Goal: Obtain resource: Download file/media

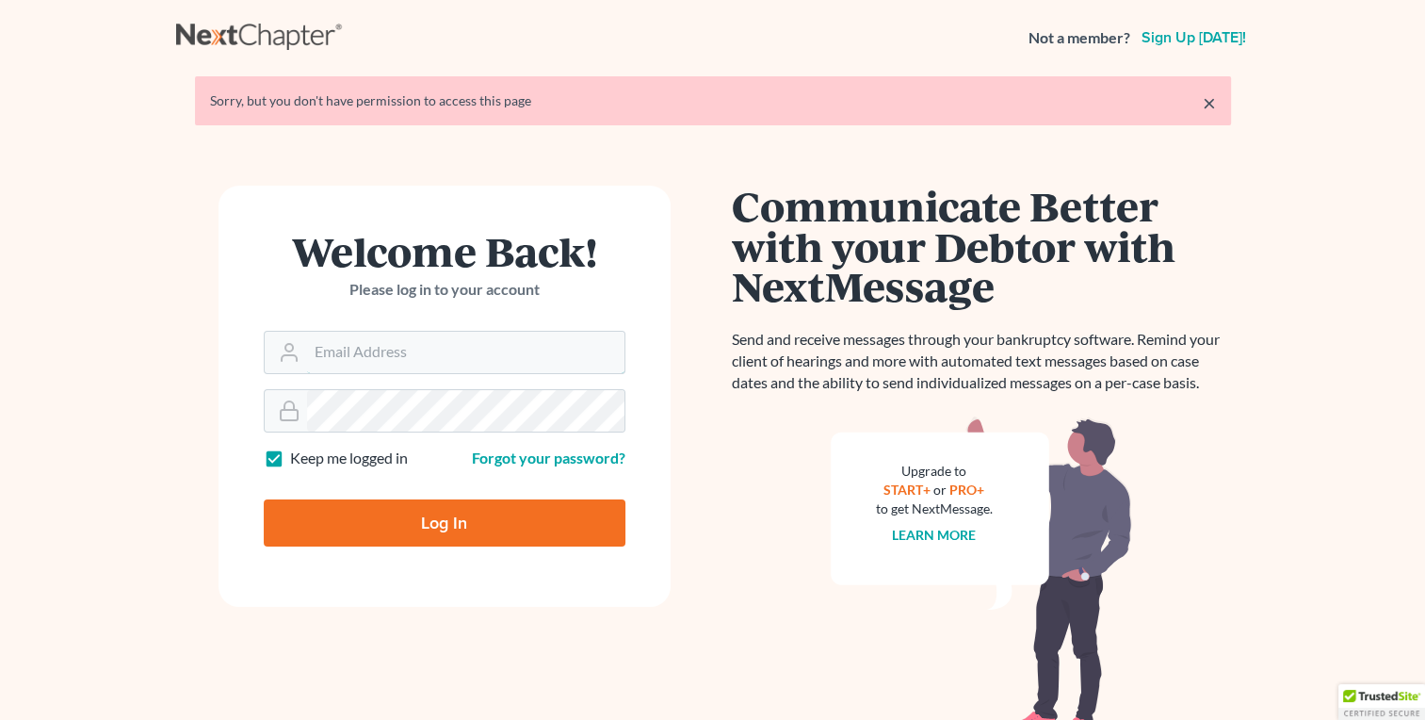
type input "[EMAIL_ADDRESS][DOMAIN_NAME]"
click at [448, 539] on input "Log In" at bounding box center [445, 522] width 362 height 47
type input "Thinking..."
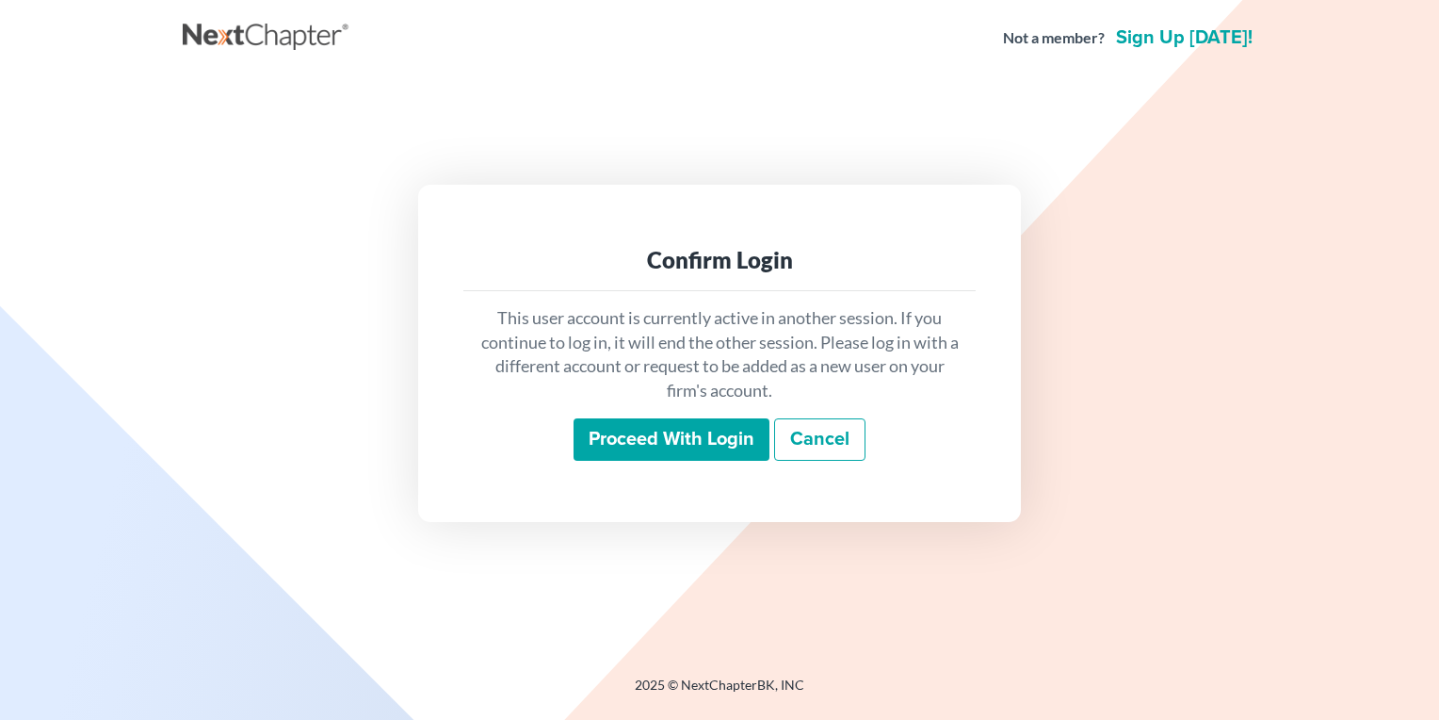
click at [644, 450] on input "Proceed with login" at bounding box center [672, 439] width 196 height 43
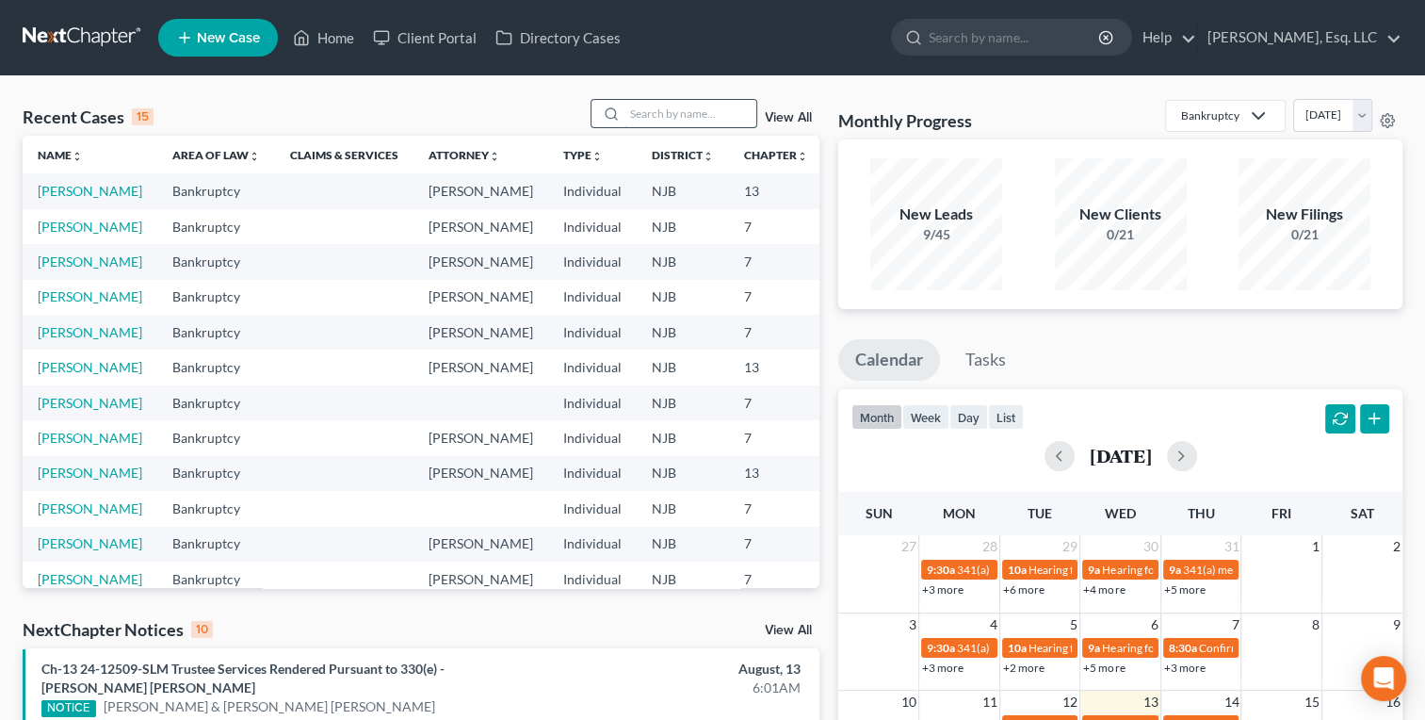
click at [680, 119] on input "search" at bounding box center [690, 113] width 132 height 27
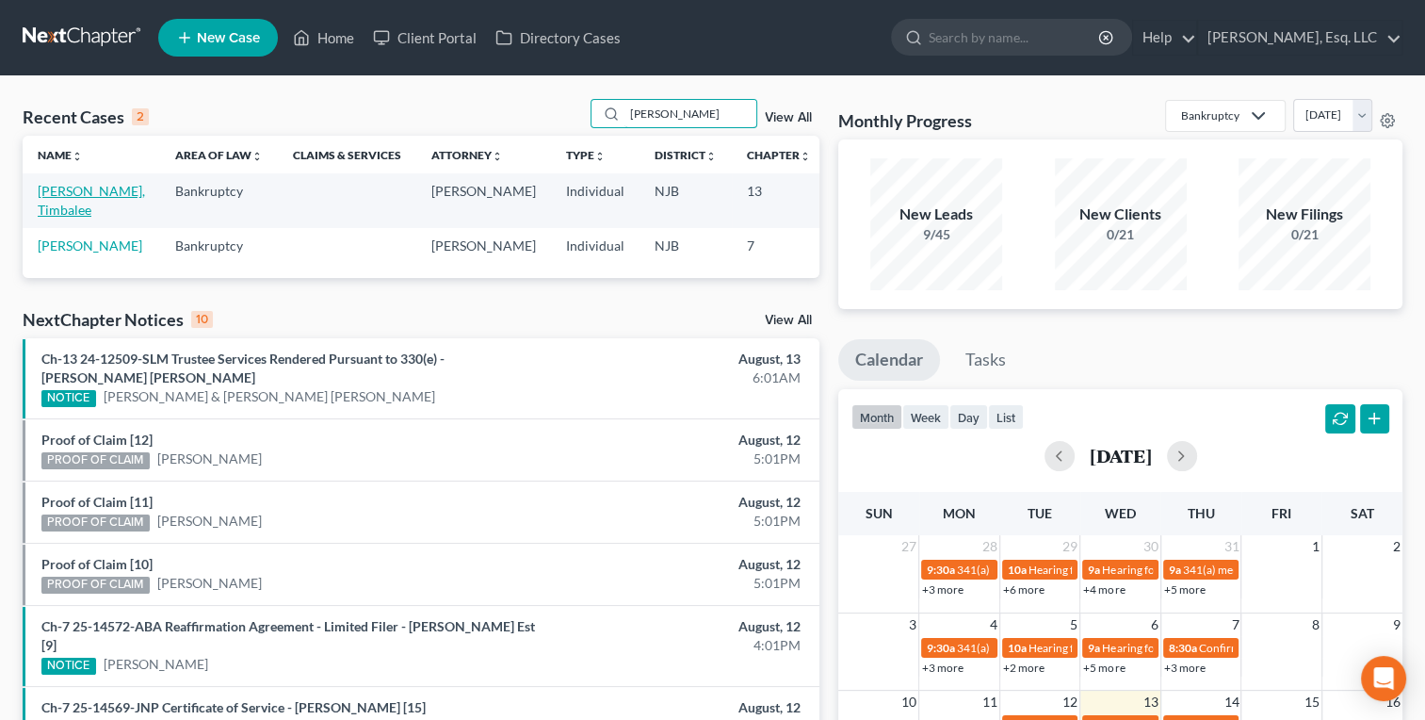
type input "wheeler"
click at [64, 205] on link "[PERSON_NAME], Timbalee" at bounding box center [91, 200] width 107 height 35
select select "2"
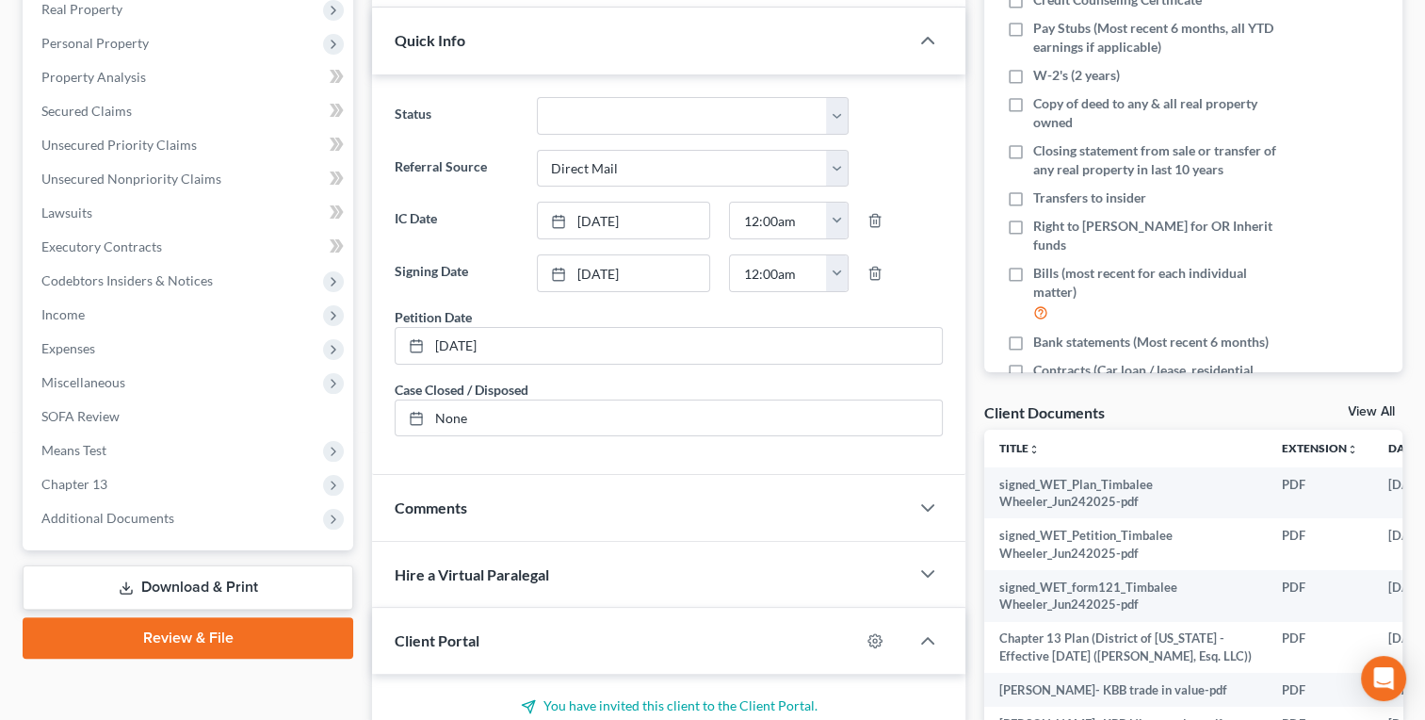
scroll to position [307, 0]
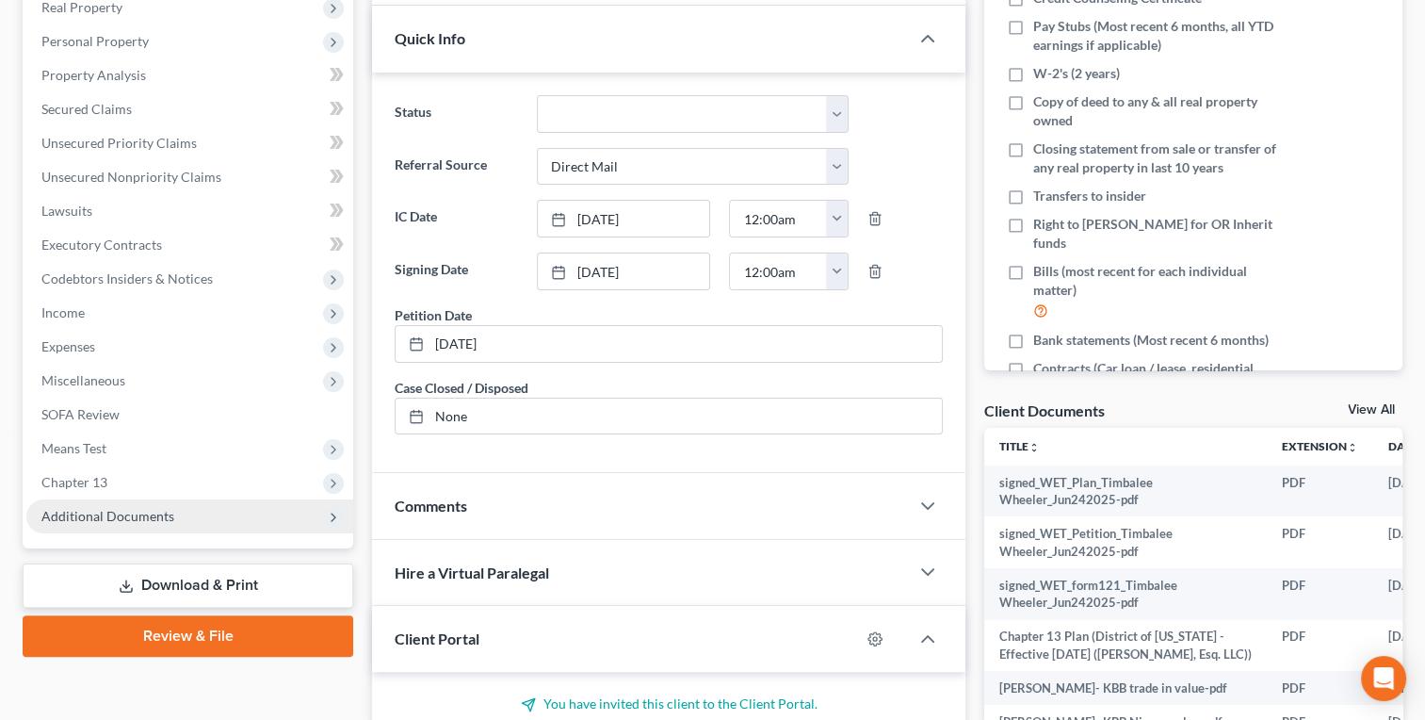
click at [64, 518] on span "Additional Documents" at bounding box center [107, 516] width 133 height 16
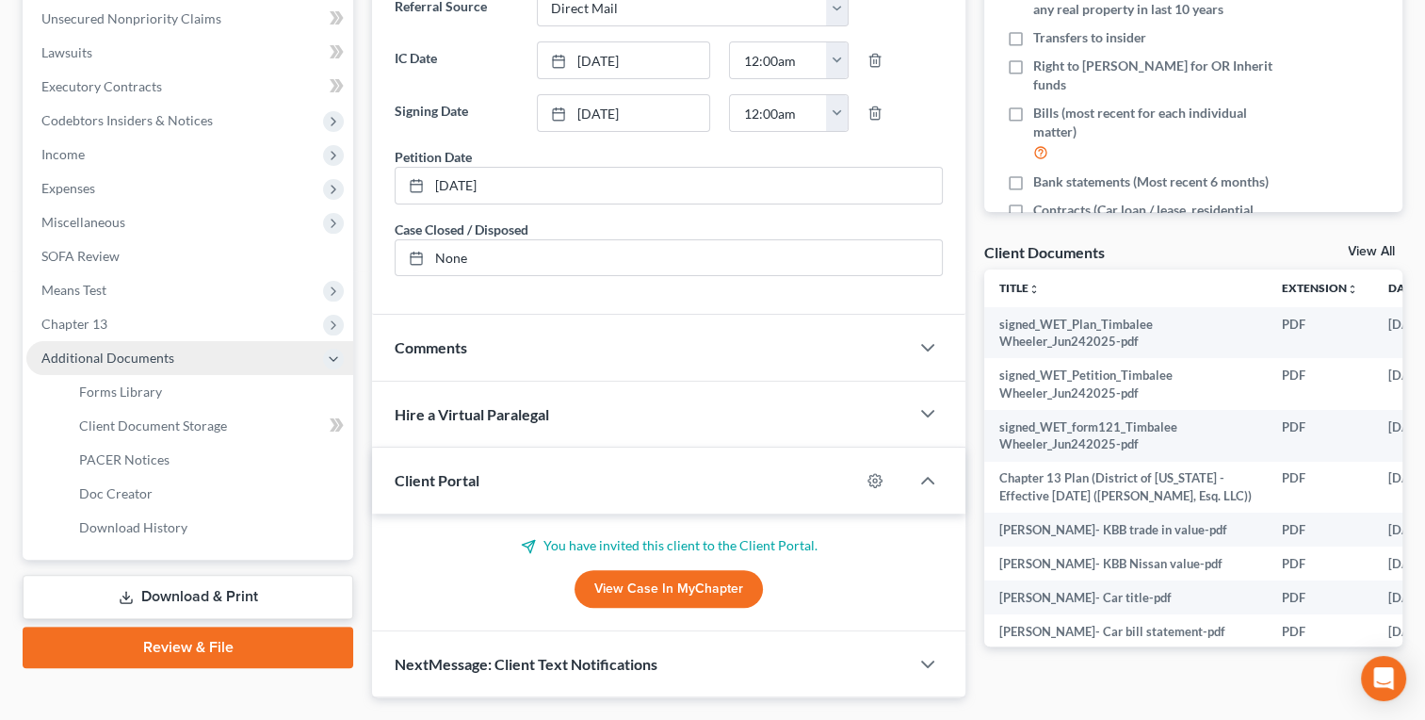
scroll to position [501, 0]
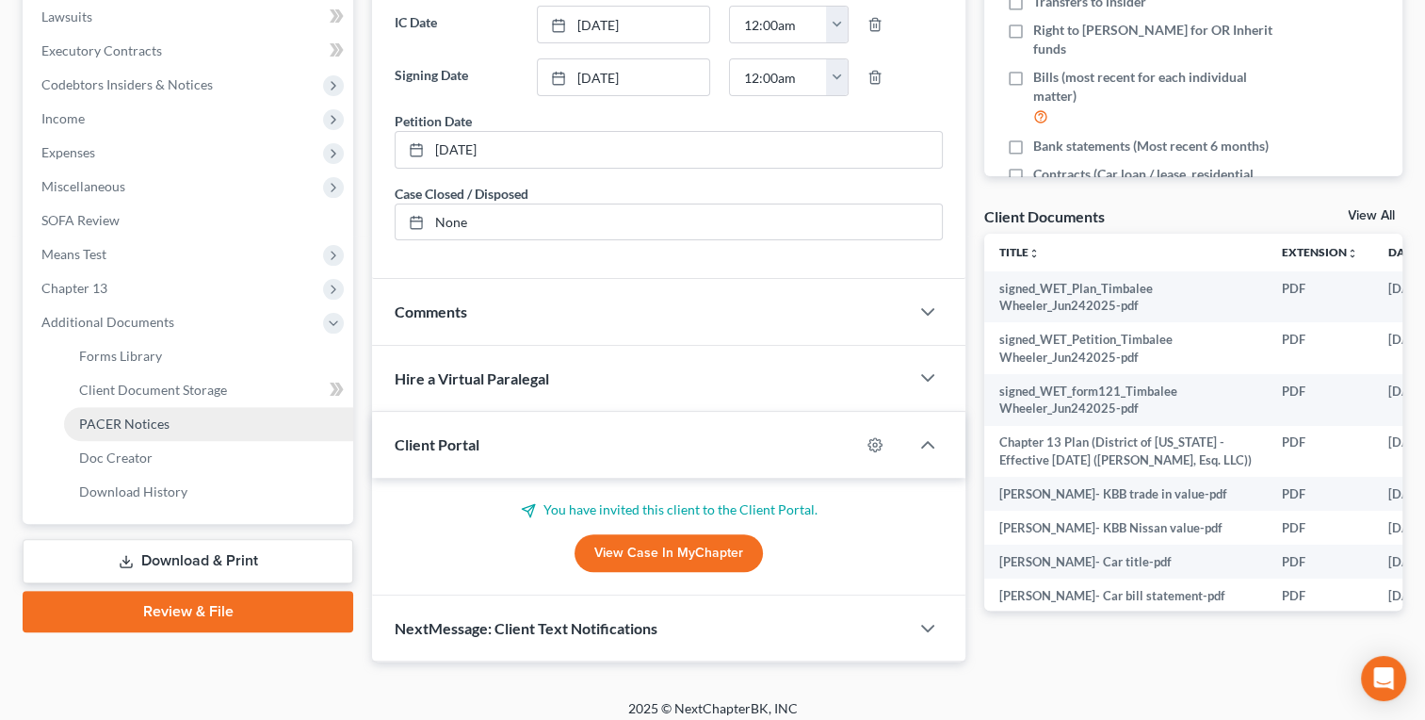
click at [105, 427] on span "PACER Notices" at bounding box center [124, 423] width 90 height 16
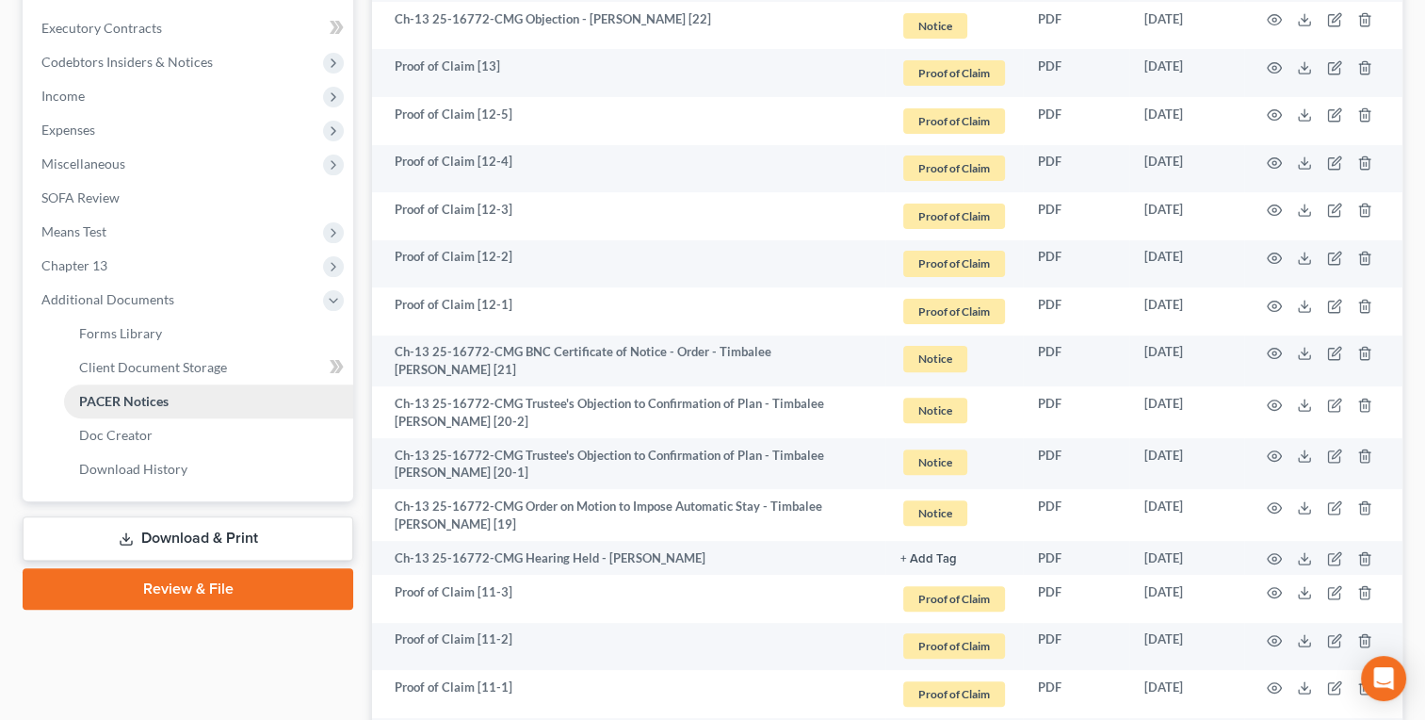
scroll to position [520, 0]
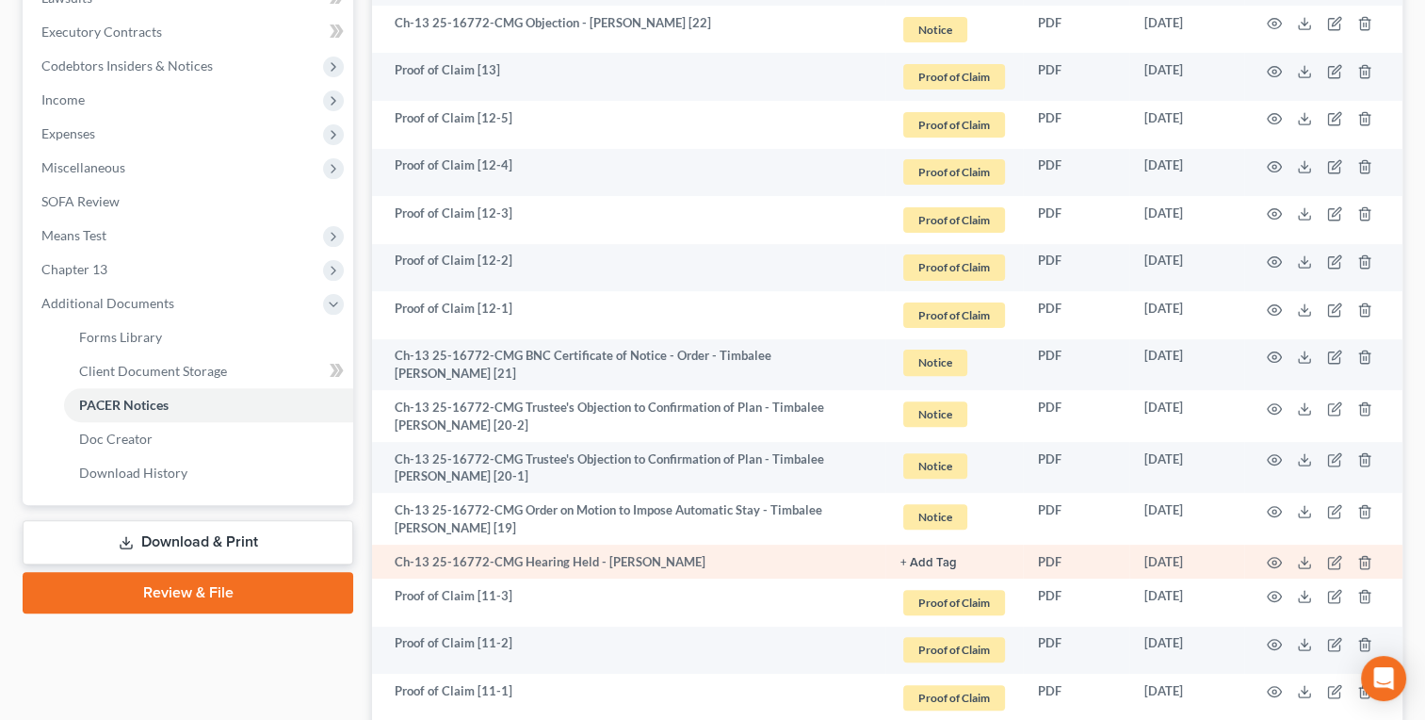
click at [641, 550] on td "Ch-13 25-16772-CMG Hearing Held - [PERSON_NAME]" at bounding box center [628, 561] width 513 height 34
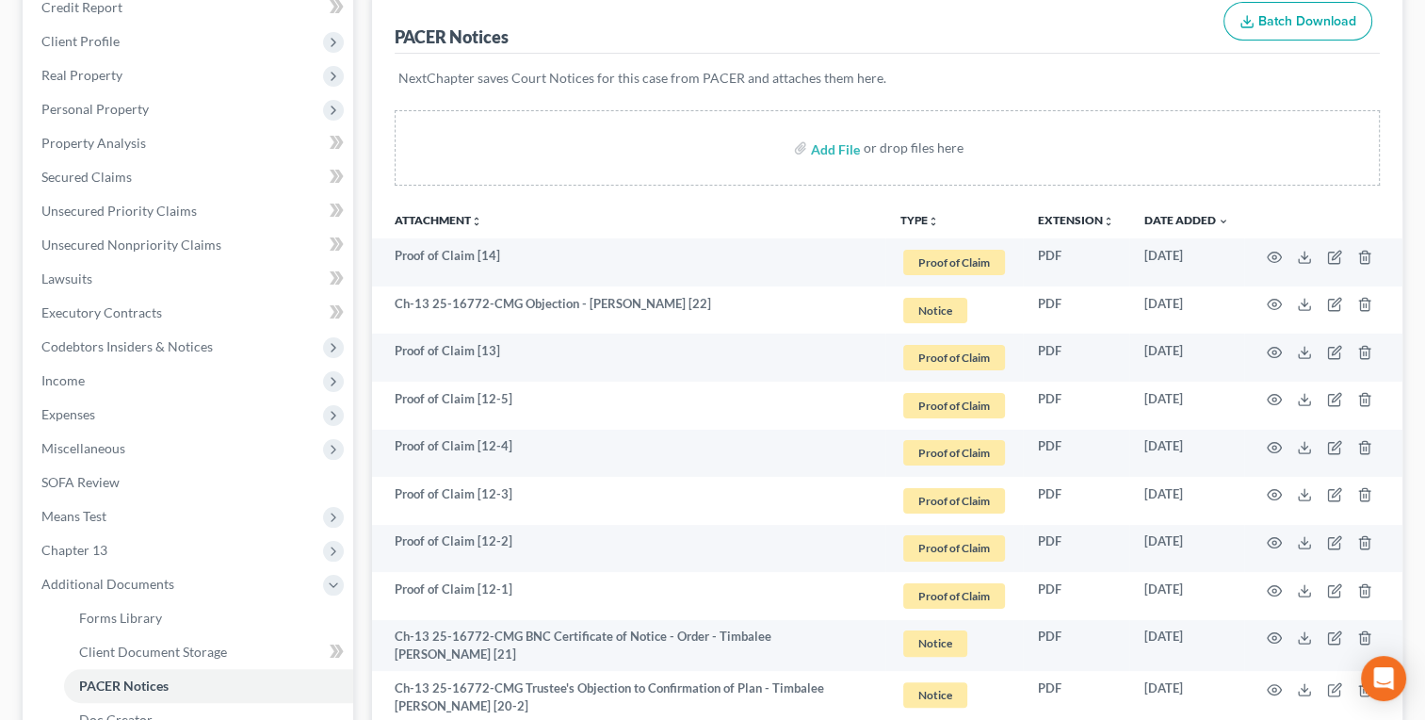
scroll to position [234, 0]
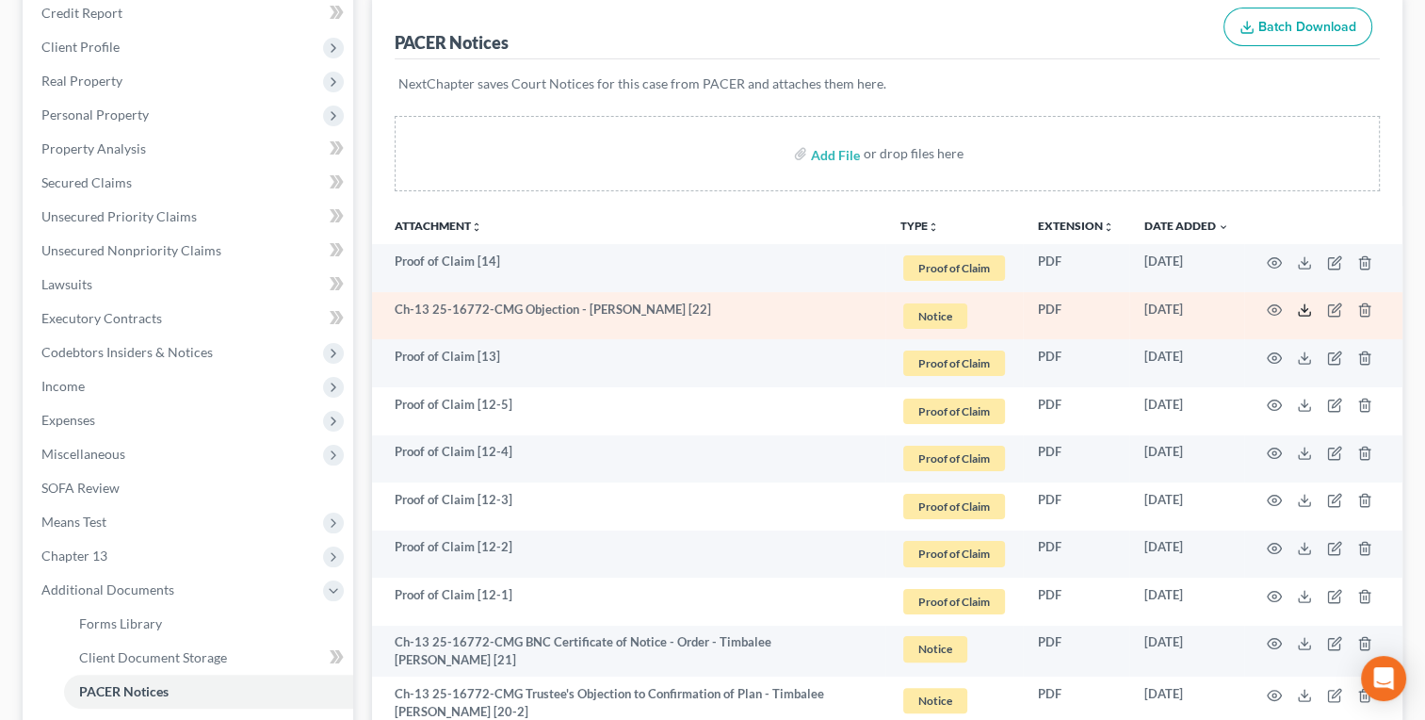
click at [1305, 308] on line at bounding box center [1305, 308] width 0 height 8
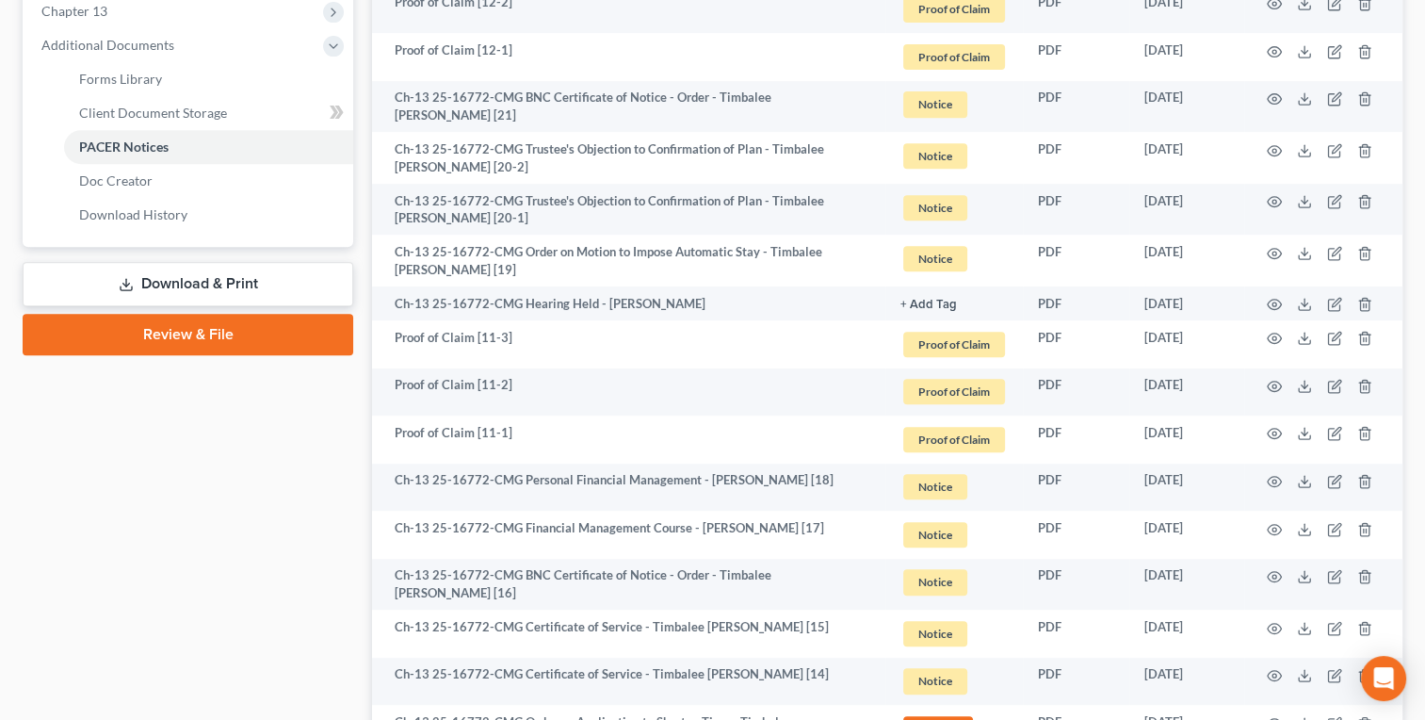
scroll to position [779, 0]
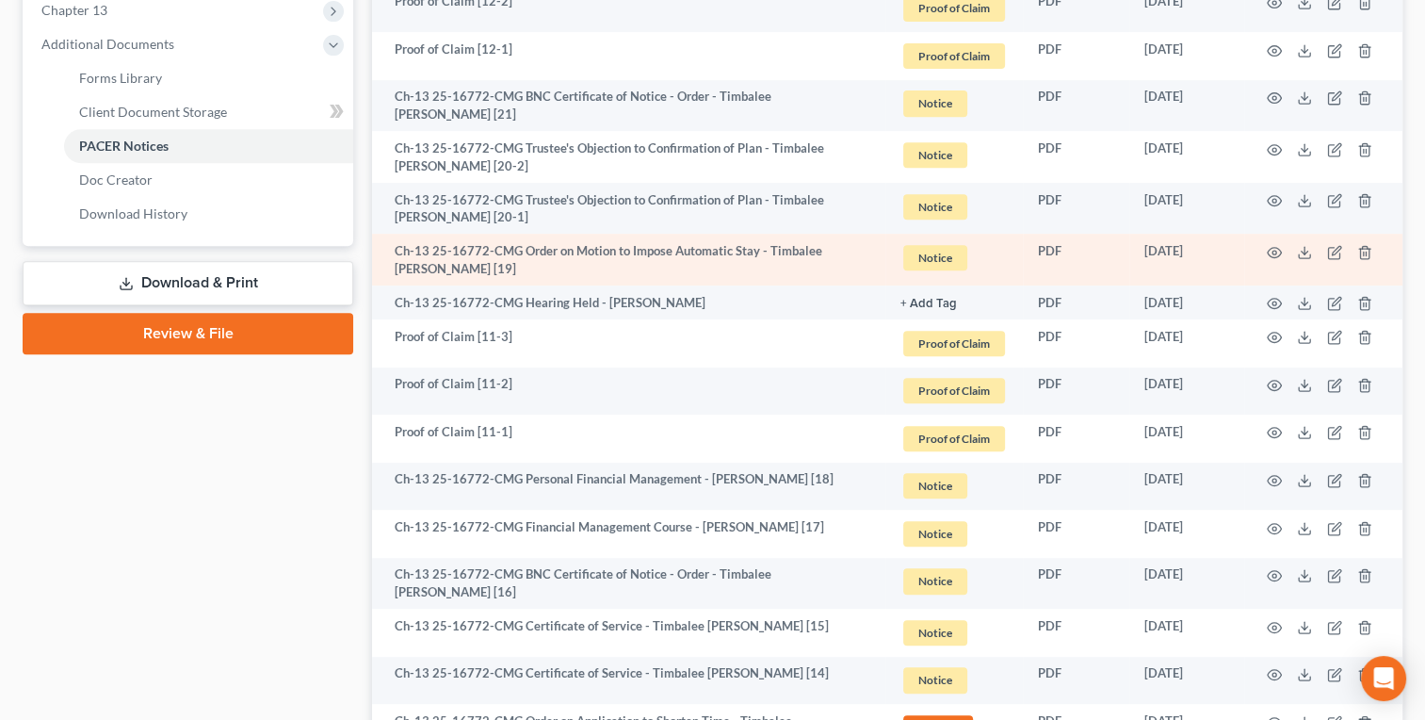
click at [641, 247] on td "Ch-13 25-16772-CMG Order on Motion to Impose Automatic Stay - Timbalee [PERSON_…" at bounding box center [628, 260] width 513 height 52
click at [1301, 251] on icon at bounding box center [1304, 252] width 15 height 15
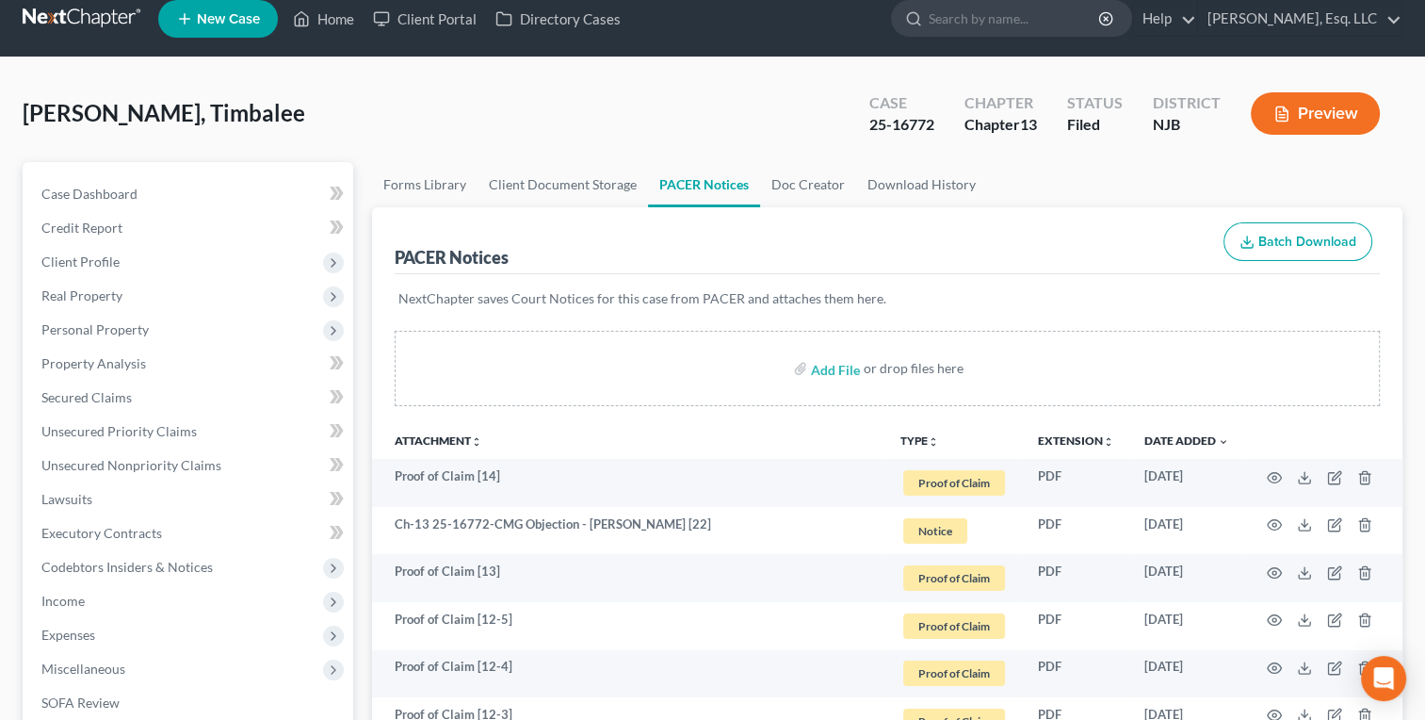
scroll to position [19, 0]
click at [317, 23] on link "Home" at bounding box center [324, 19] width 80 height 34
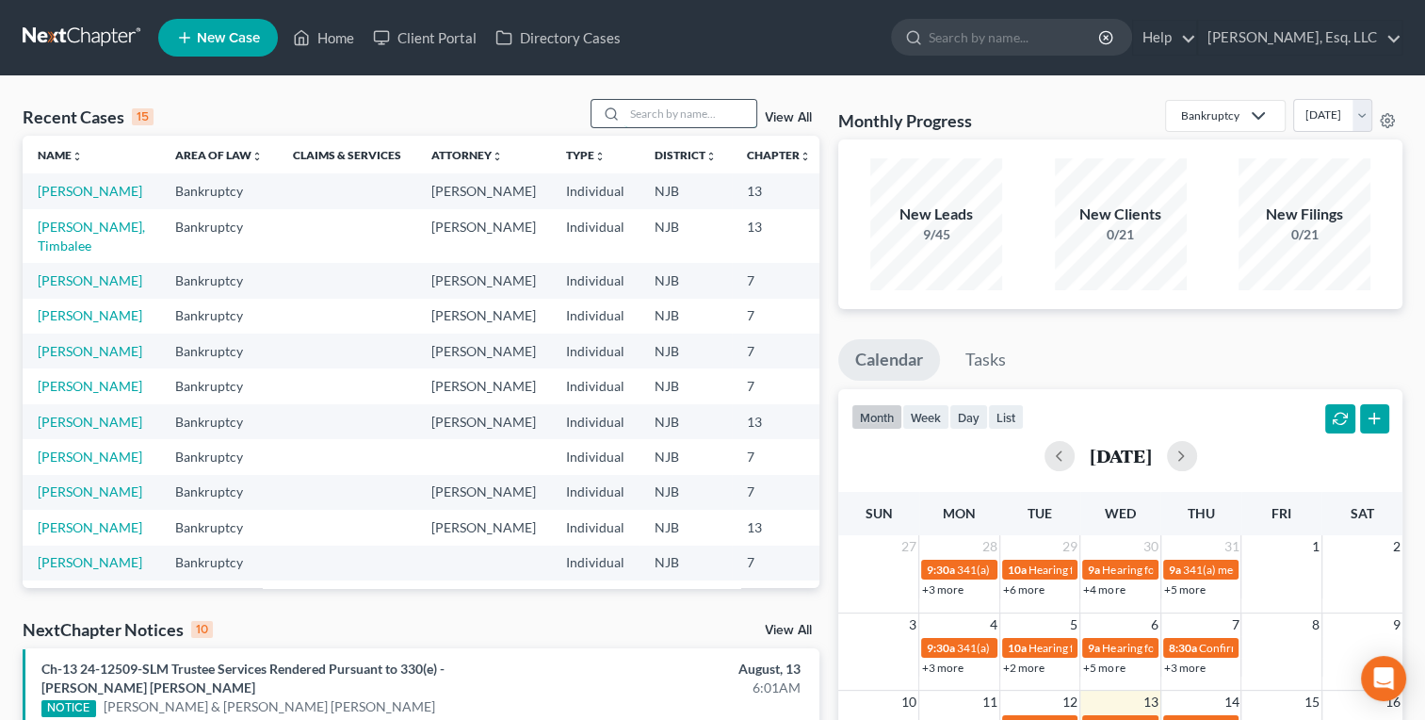
click at [633, 110] on input "search" at bounding box center [690, 113] width 132 height 27
click at [57, 196] on link "[PERSON_NAME]" at bounding box center [90, 191] width 105 height 16
select select "4"
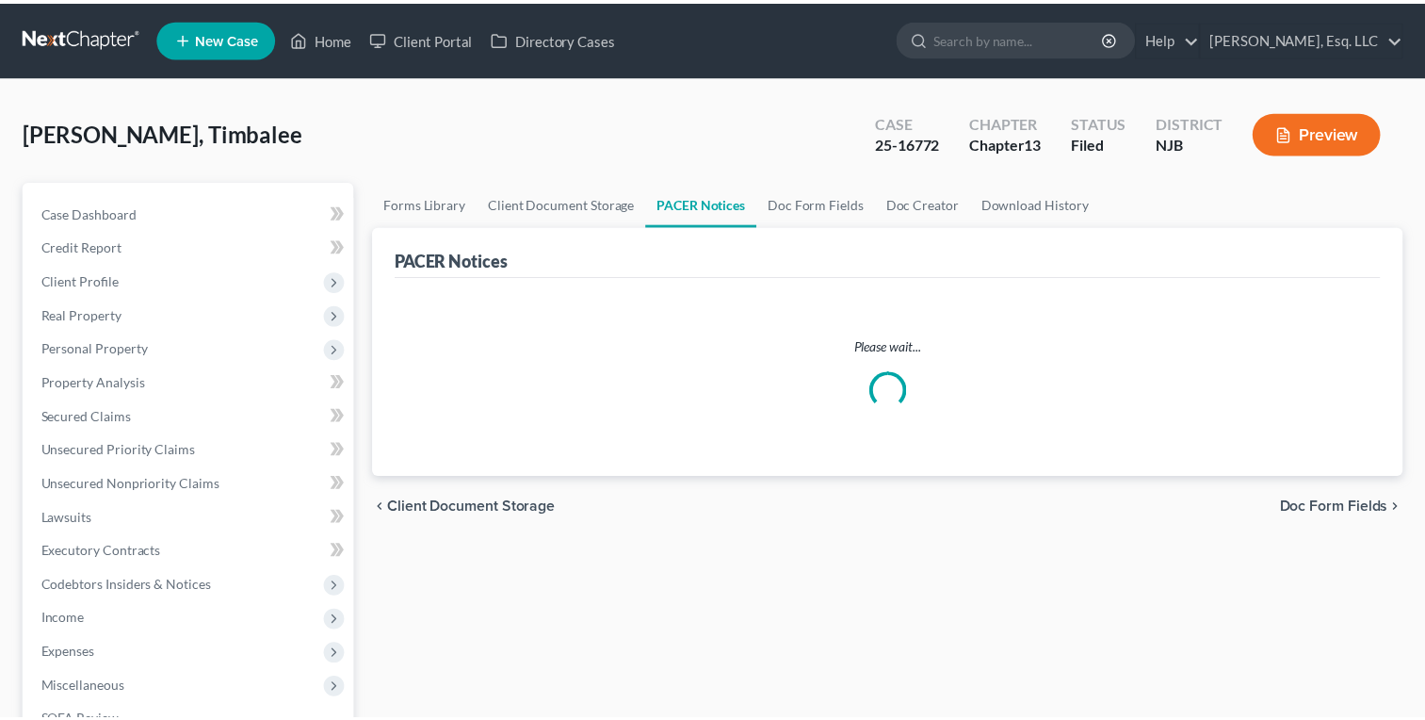
scroll to position [19, 0]
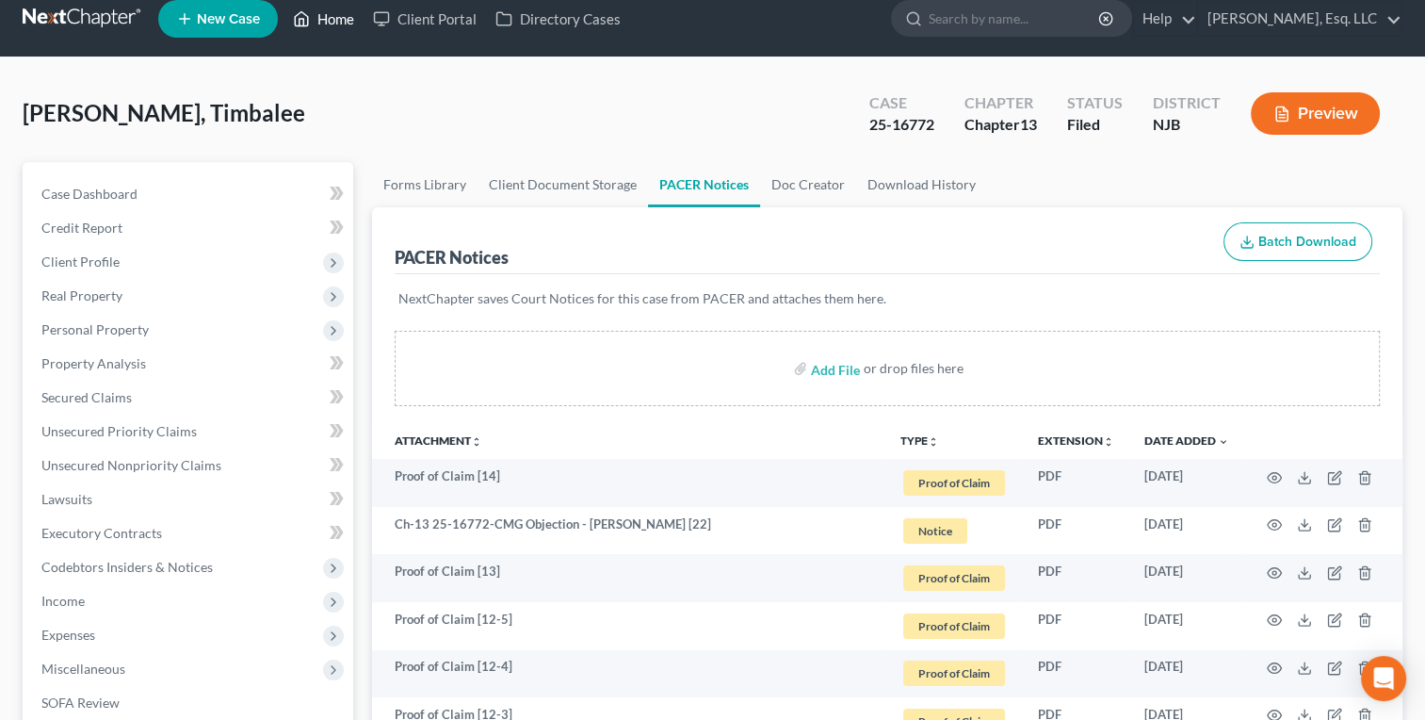
click at [339, 25] on link "Home" at bounding box center [324, 19] width 80 height 34
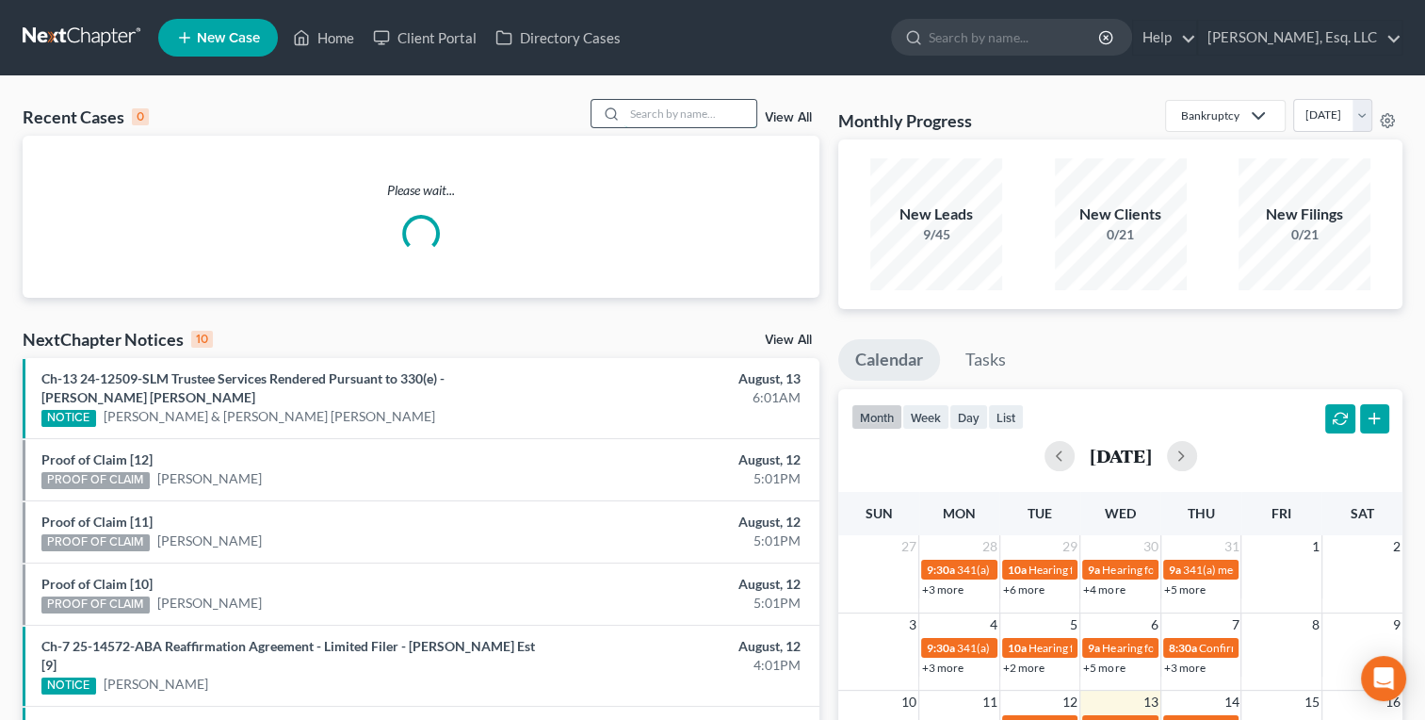
click at [640, 119] on input "search" at bounding box center [690, 113] width 132 height 27
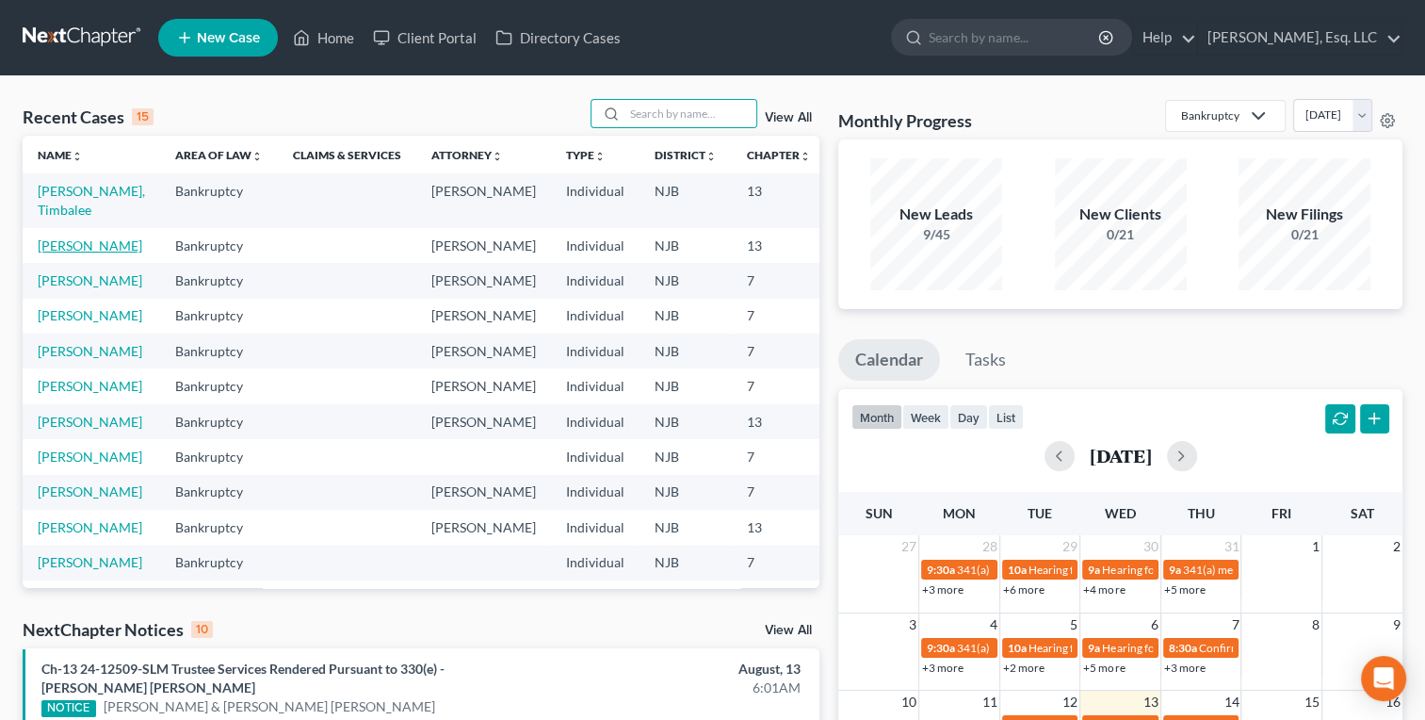
click at [59, 253] on link "[PERSON_NAME]" at bounding box center [90, 245] width 105 height 16
select select "4"
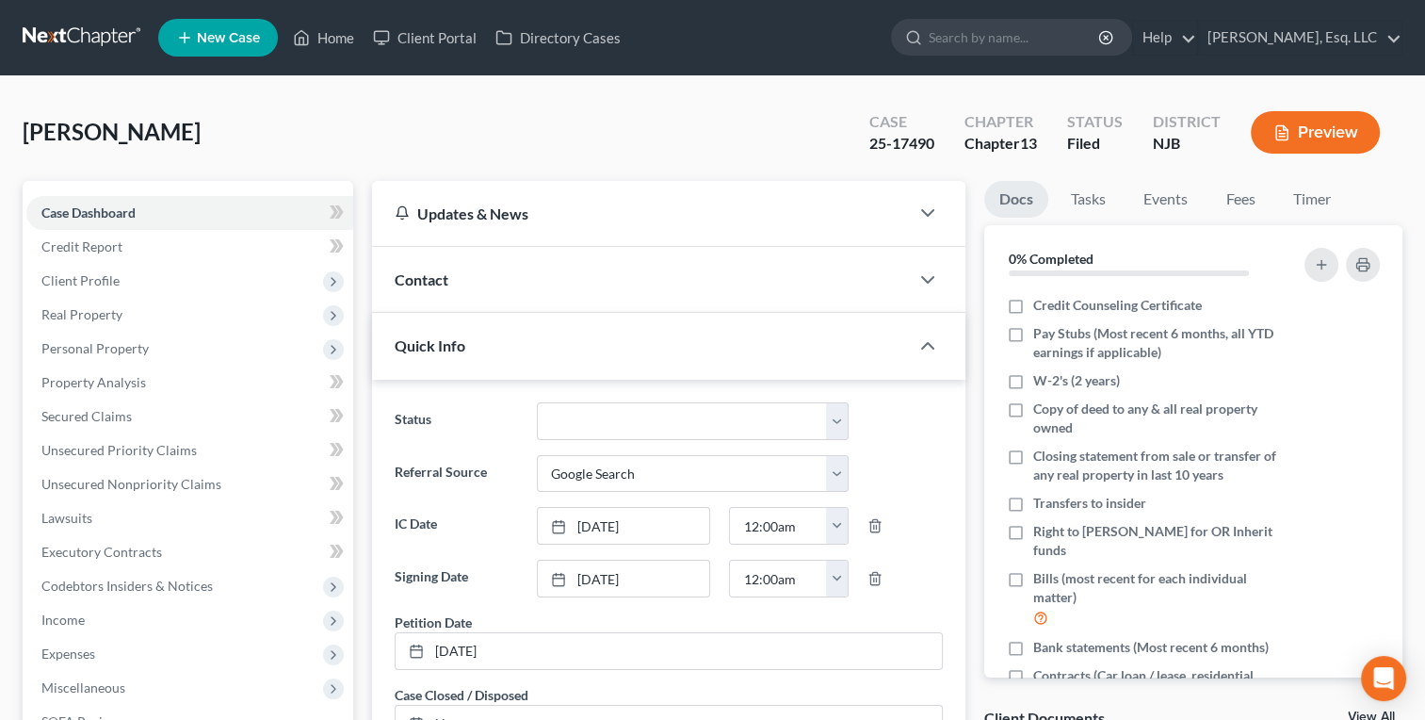
click at [201, 122] on span "[PERSON_NAME]" at bounding box center [112, 131] width 178 height 27
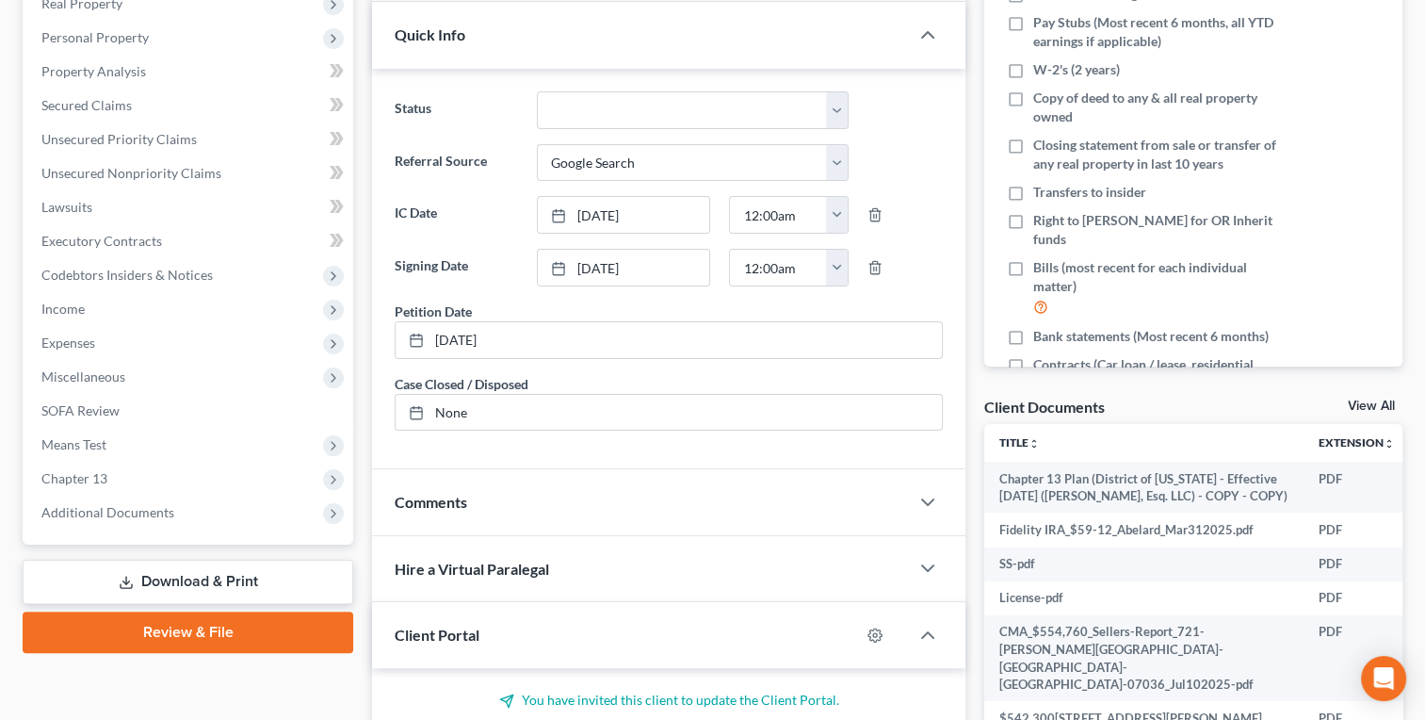
scroll to position [312, 0]
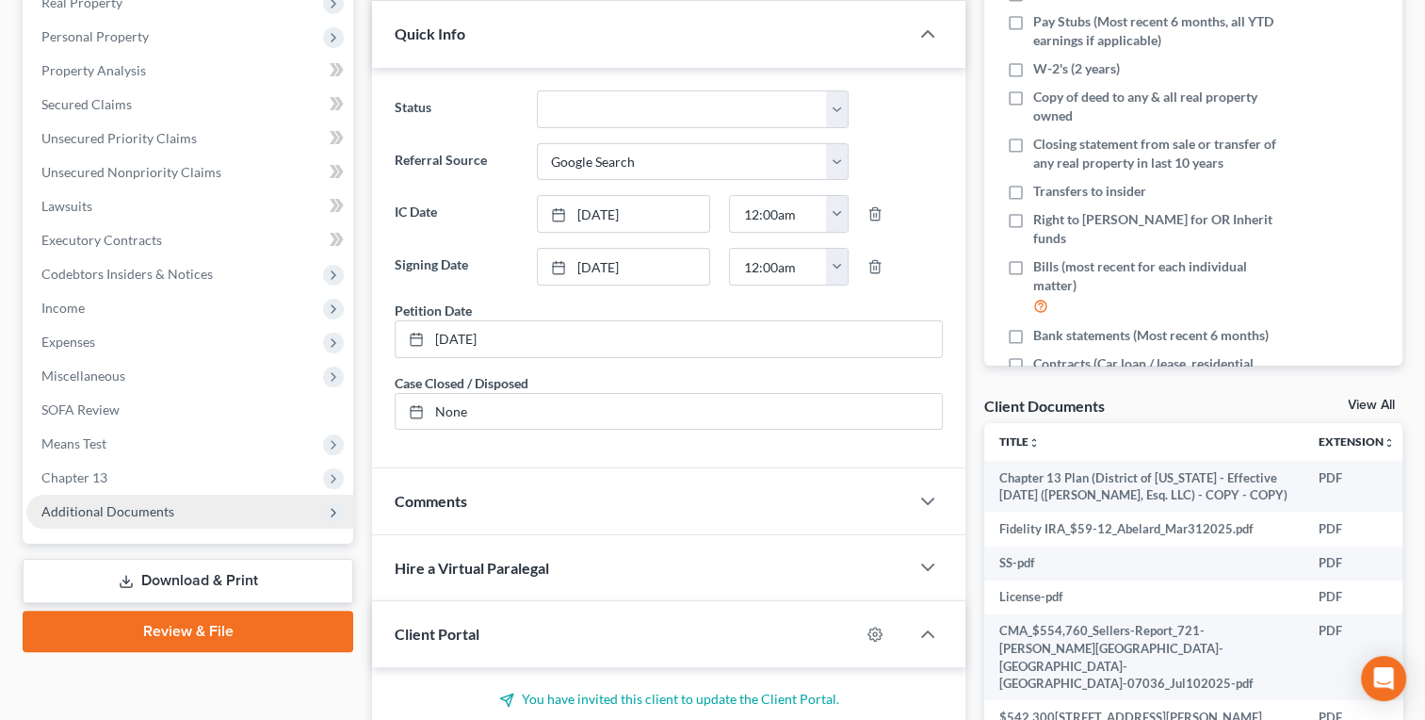
click at [73, 523] on span "Additional Documents" at bounding box center [189, 511] width 327 height 34
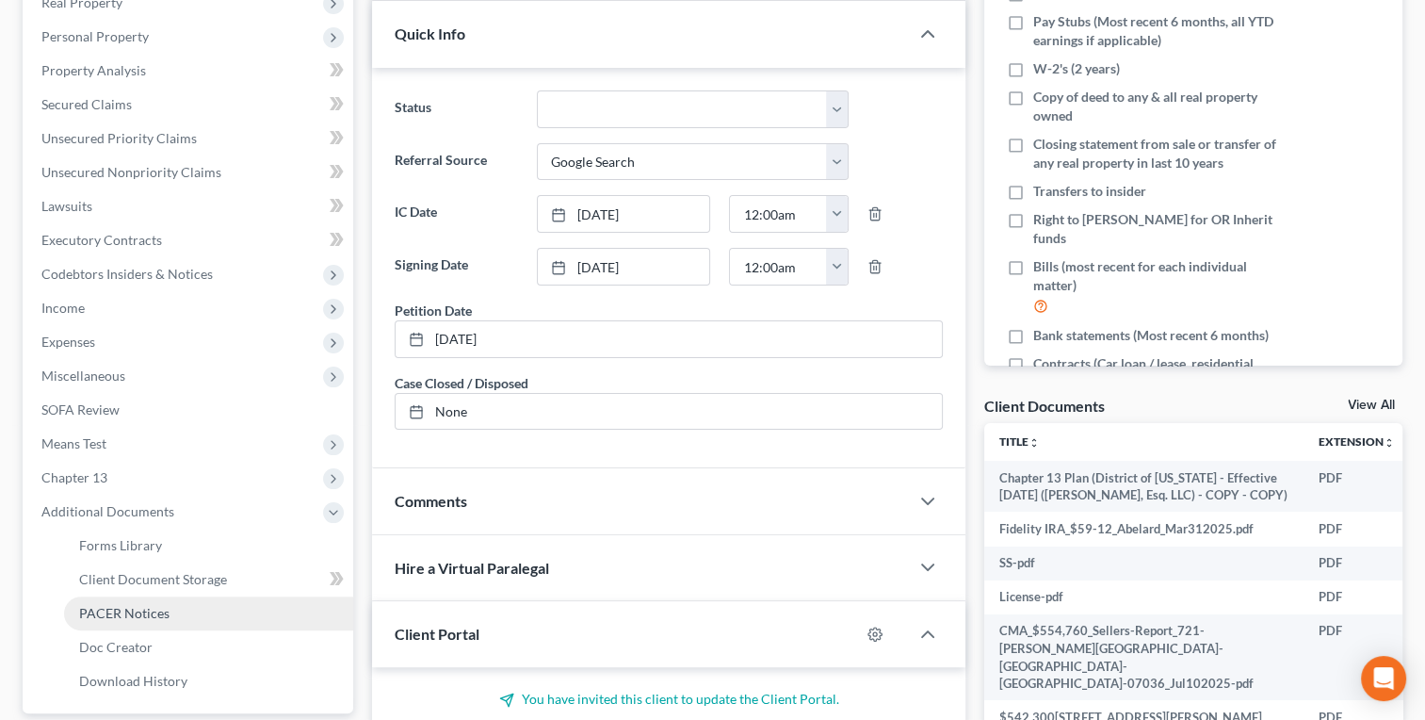
click at [98, 613] on span "PACER Notices" at bounding box center [124, 613] width 90 height 16
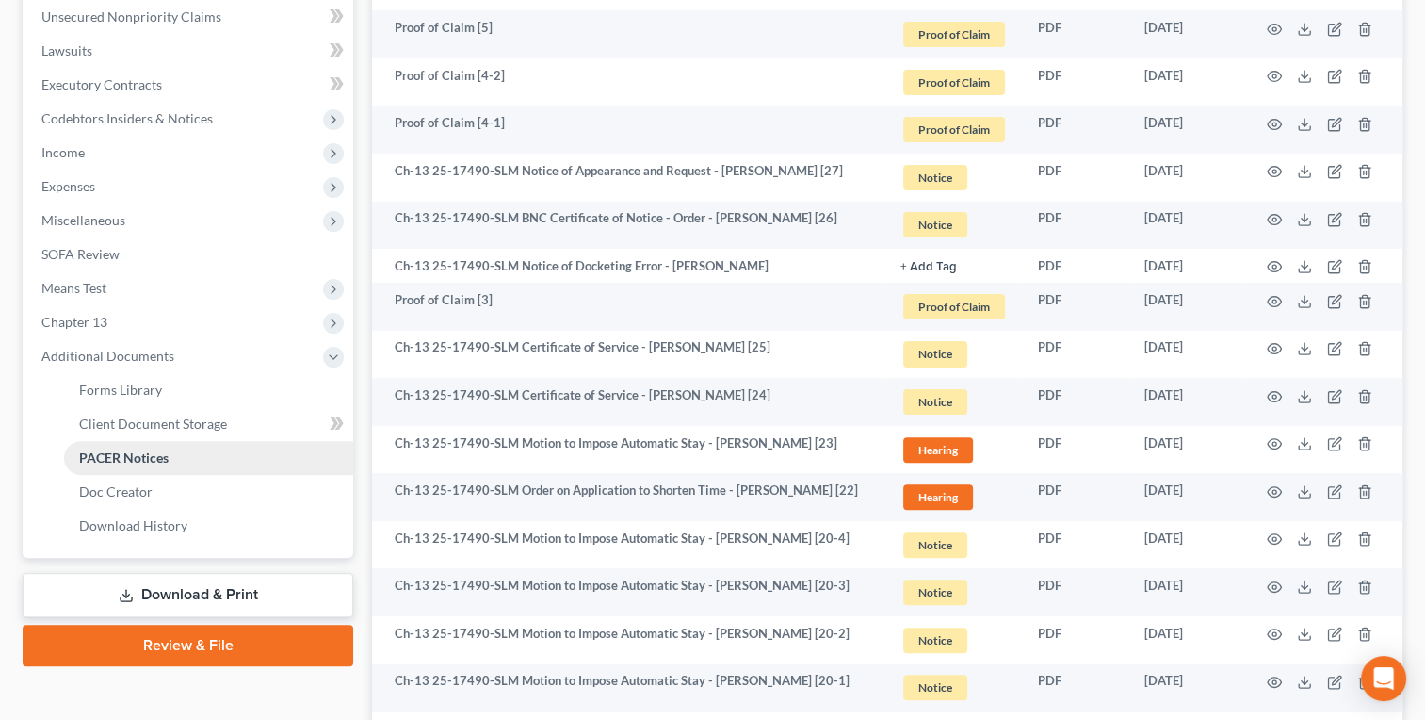
scroll to position [468, 0]
